Goal: Check status: Check status

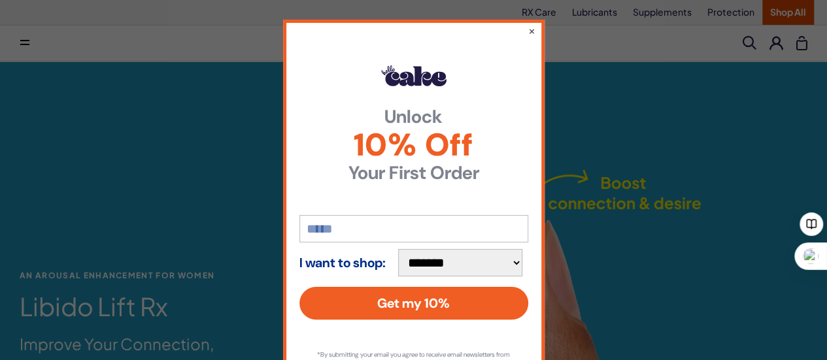
click at [681, 122] on div "**********" at bounding box center [413, 180] width 827 height 360
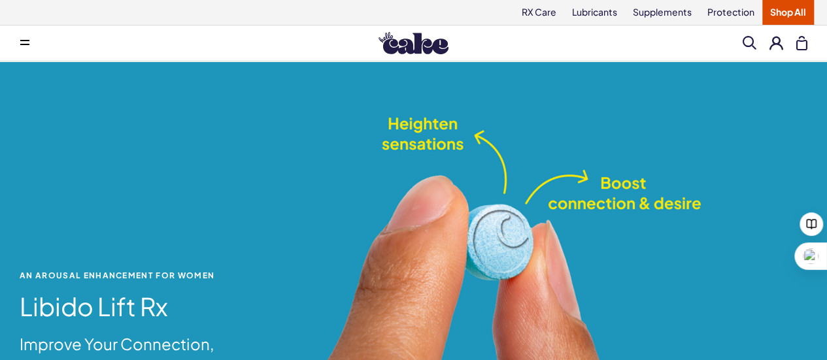
click at [779, 49] on button at bounding box center [776, 43] width 14 height 14
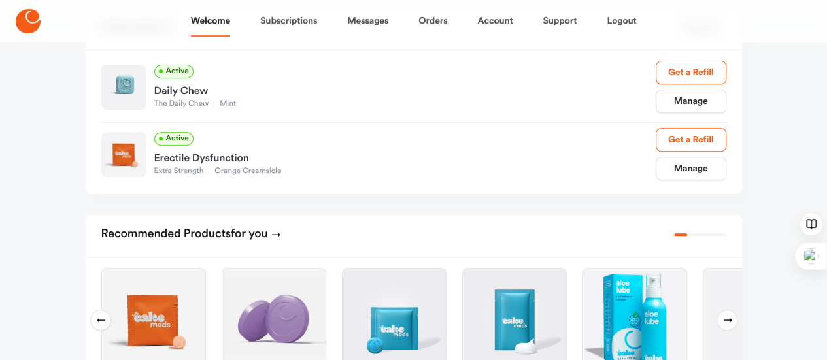
scroll to position [261, 0]
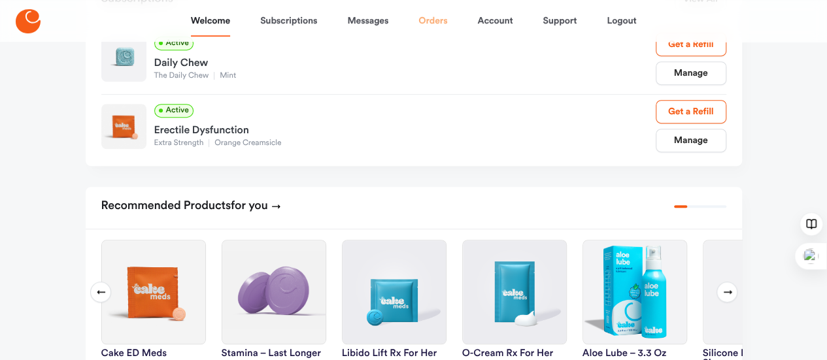
click at [434, 26] on link "Orders" at bounding box center [432, 20] width 29 height 31
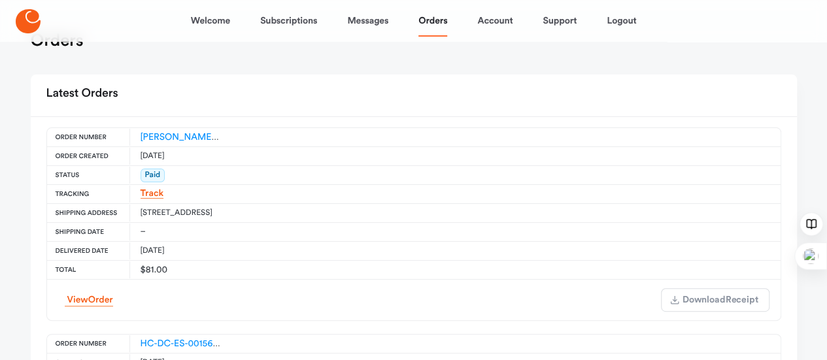
scroll to position [65, 0]
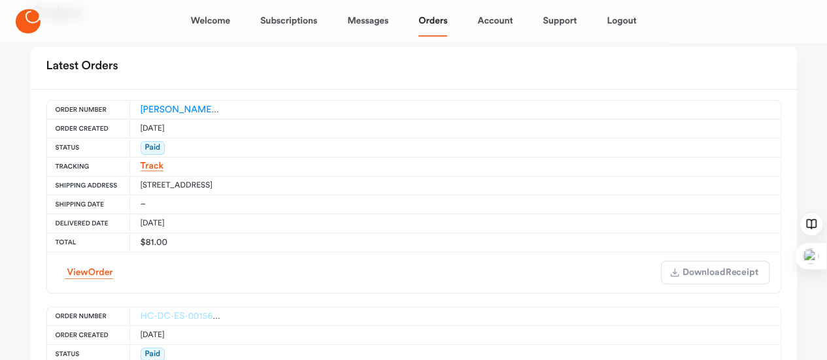
click at [141, 312] on link "HC-DC-ES-00156748" at bounding box center [184, 316] width 87 height 9
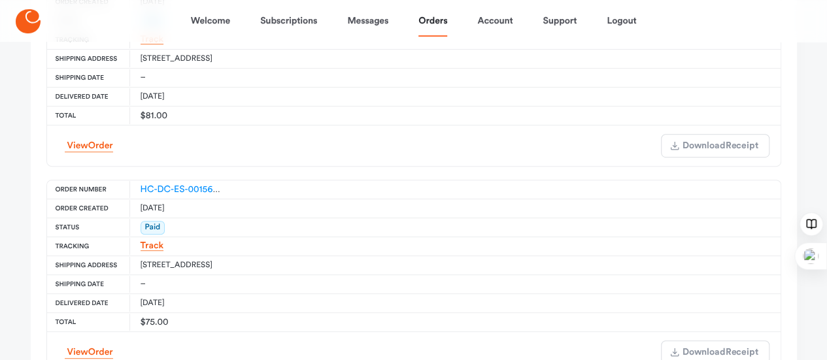
scroll to position [196, 0]
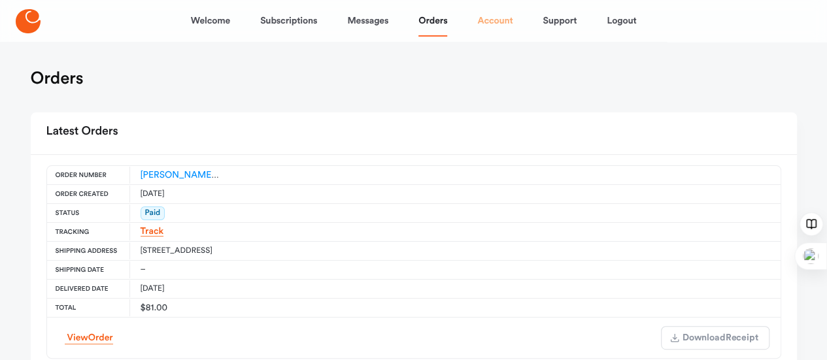
click at [501, 29] on link "Account" at bounding box center [494, 20] width 35 height 31
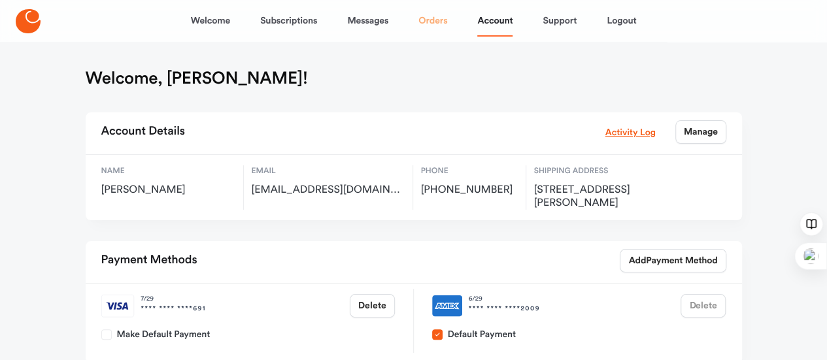
click at [427, 25] on link "Orders" at bounding box center [432, 20] width 29 height 31
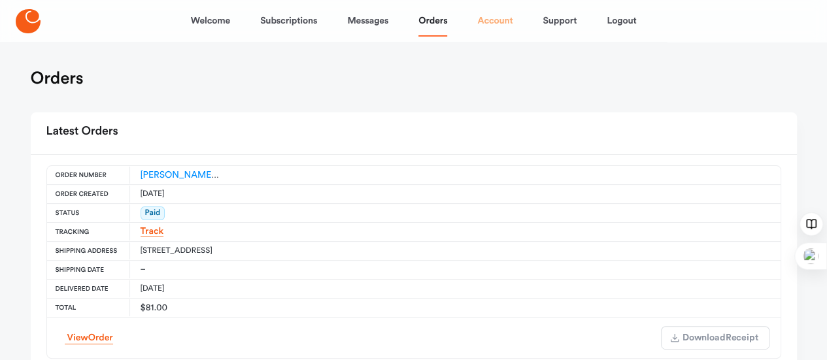
click at [507, 25] on link "Account" at bounding box center [494, 20] width 35 height 31
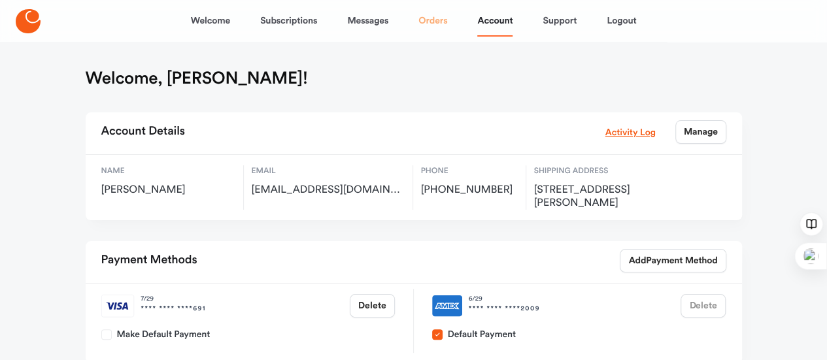
click at [446, 20] on link "Orders" at bounding box center [432, 20] width 29 height 31
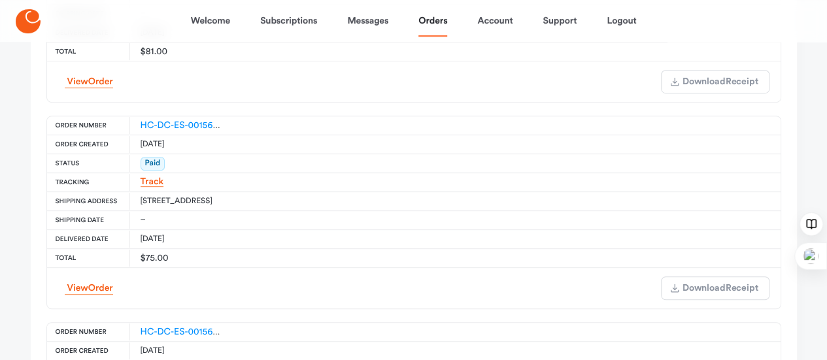
scroll to position [261, 0]
